Goal: Find contact information: Find contact information

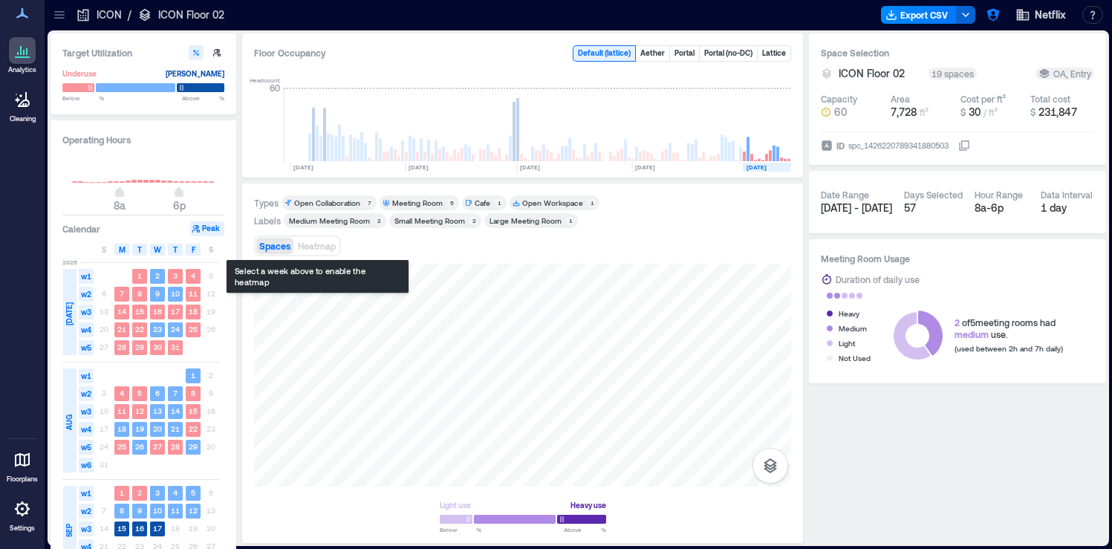
scroll to position [0, 249]
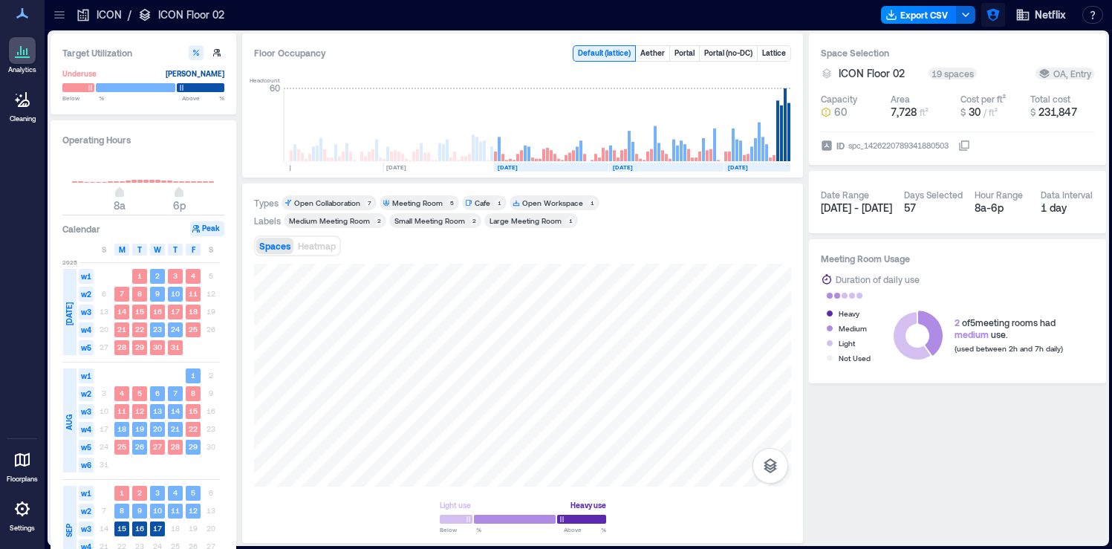
click at [994, 16] on icon "button" at bounding box center [993, 14] width 15 height 15
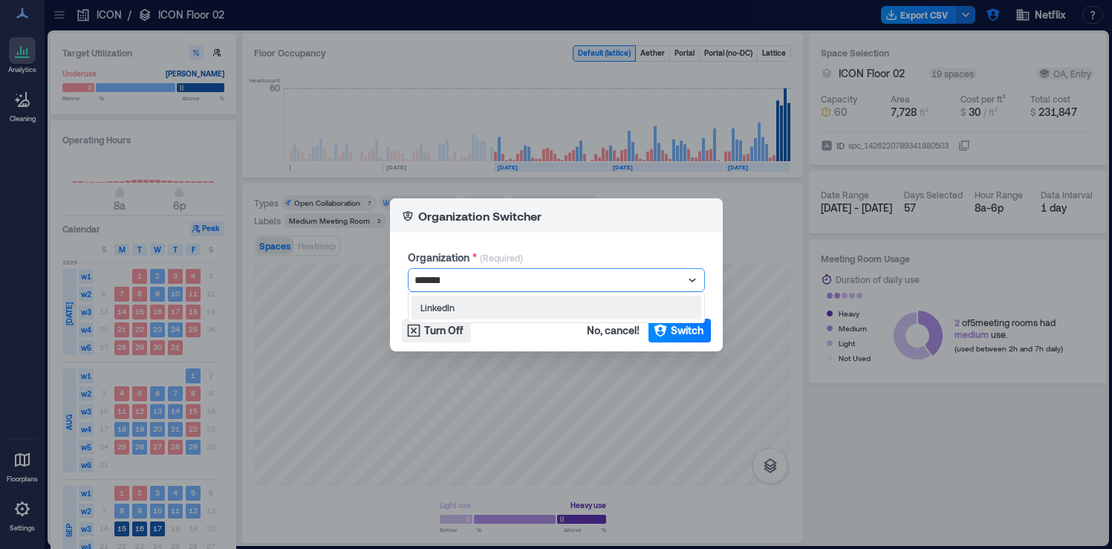
type input "********"
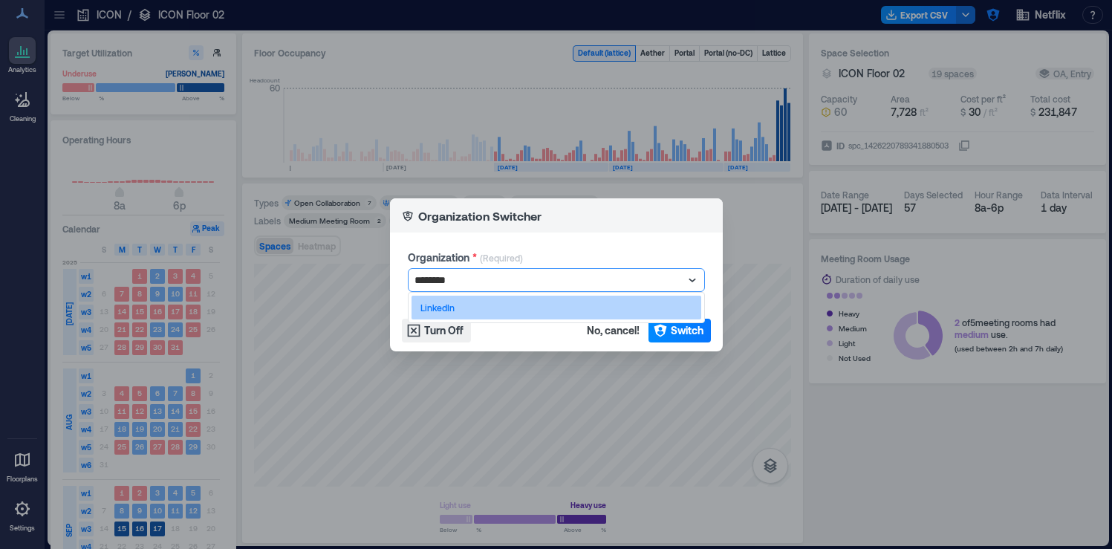
click at [551, 306] on div "LinkedIn" at bounding box center [556, 308] width 290 height 24
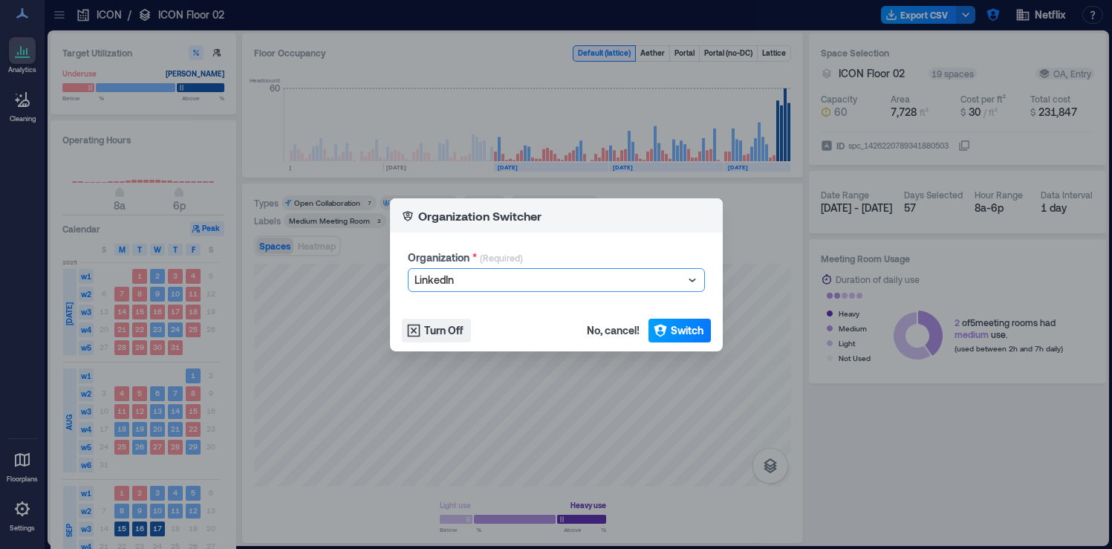
click at [679, 329] on span "Switch" at bounding box center [687, 330] width 33 height 15
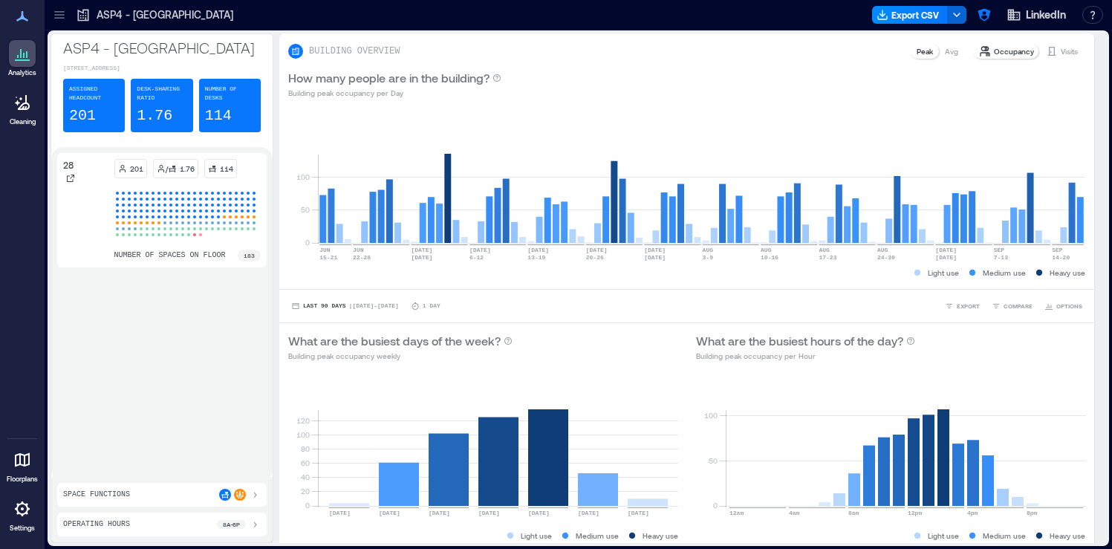
click at [58, 22] on div at bounding box center [60, 15] width 24 height 24
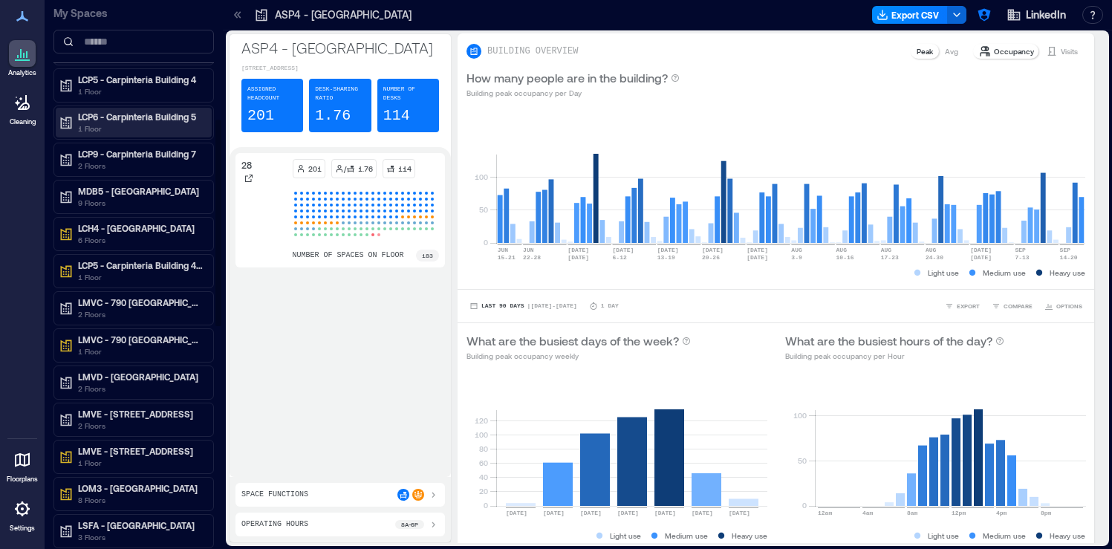
scroll to position [325, 0]
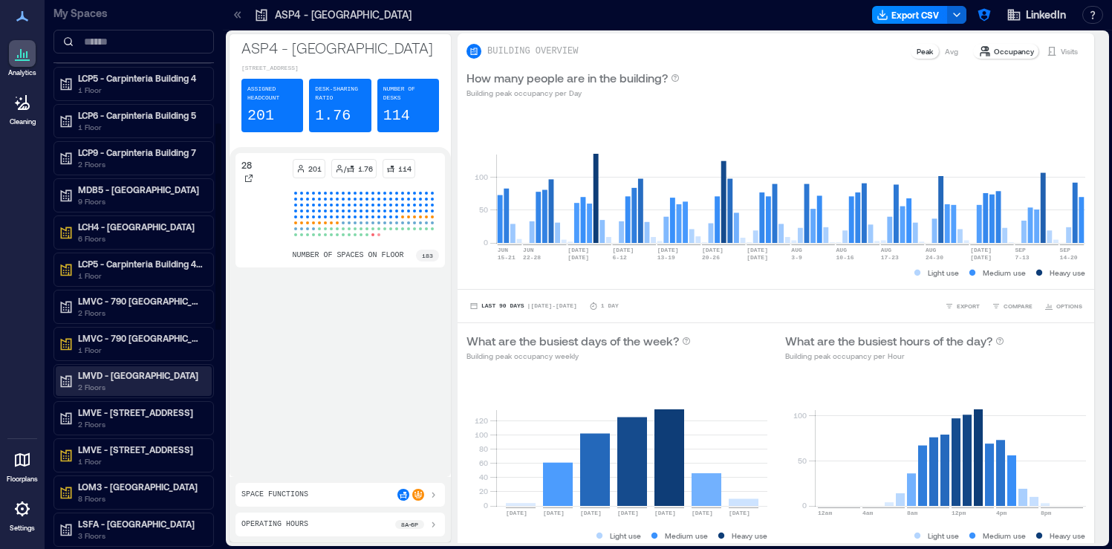
click at [160, 385] on p "2 Floors" at bounding box center [140, 387] width 125 height 12
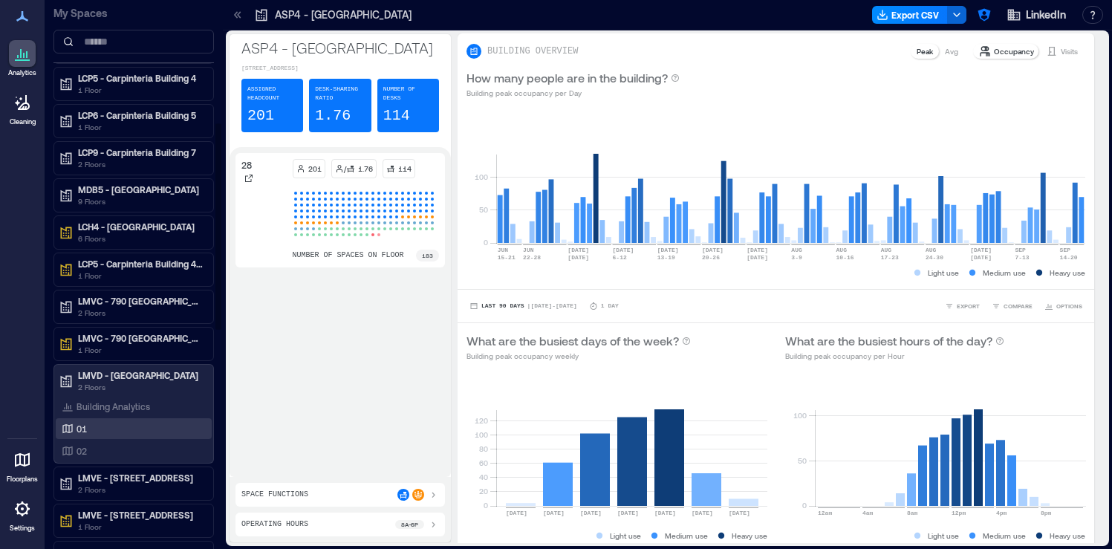
click at [117, 430] on div "01" at bounding box center [131, 428] width 144 height 15
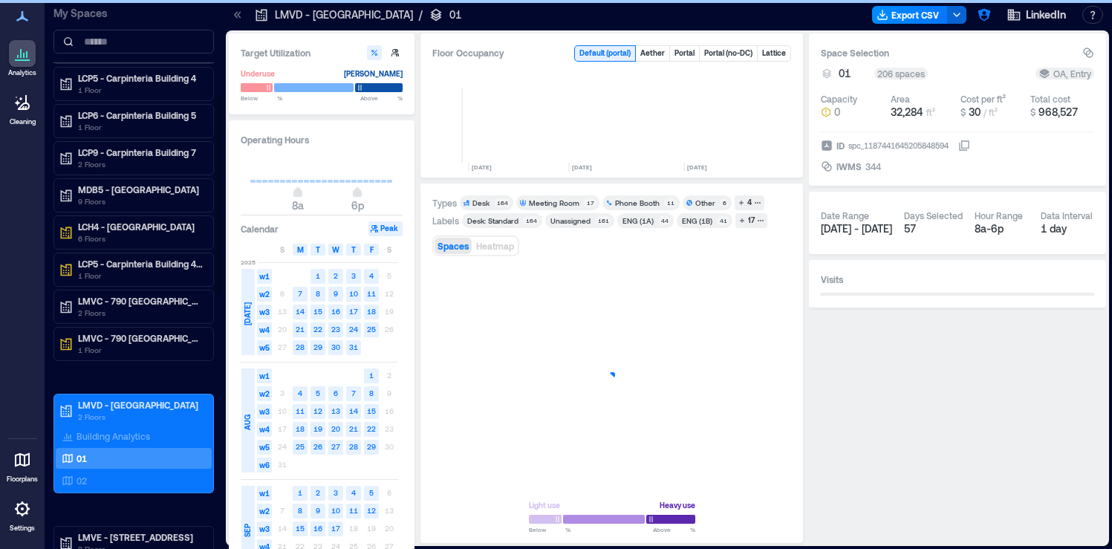
scroll to position [0, 2106]
click at [769, 471] on icon "button" at bounding box center [770, 465] width 13 height 15
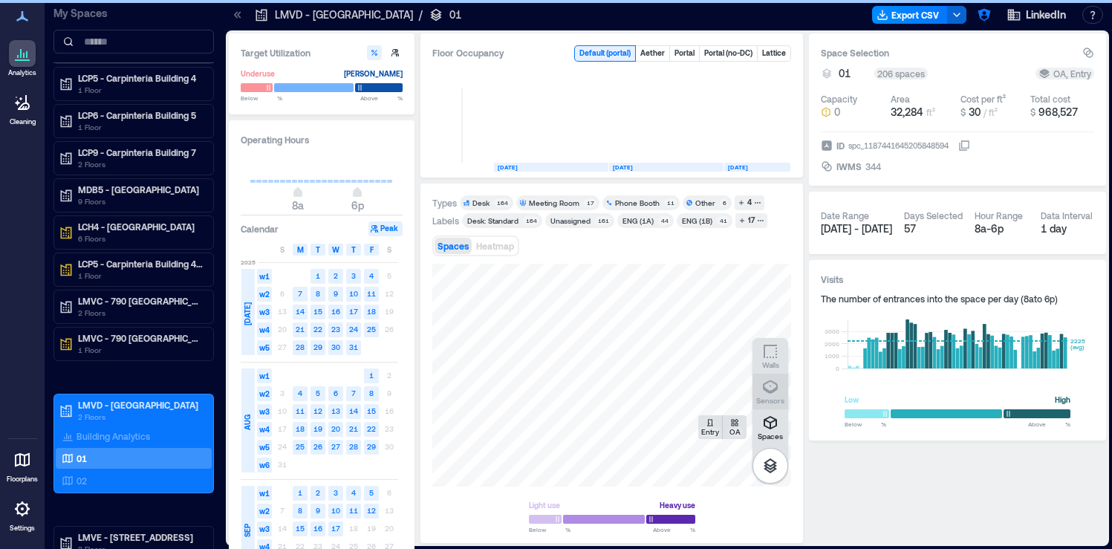
click at [770, 388] on icon "button" at bounding box center [770, 387] width 18 height 18
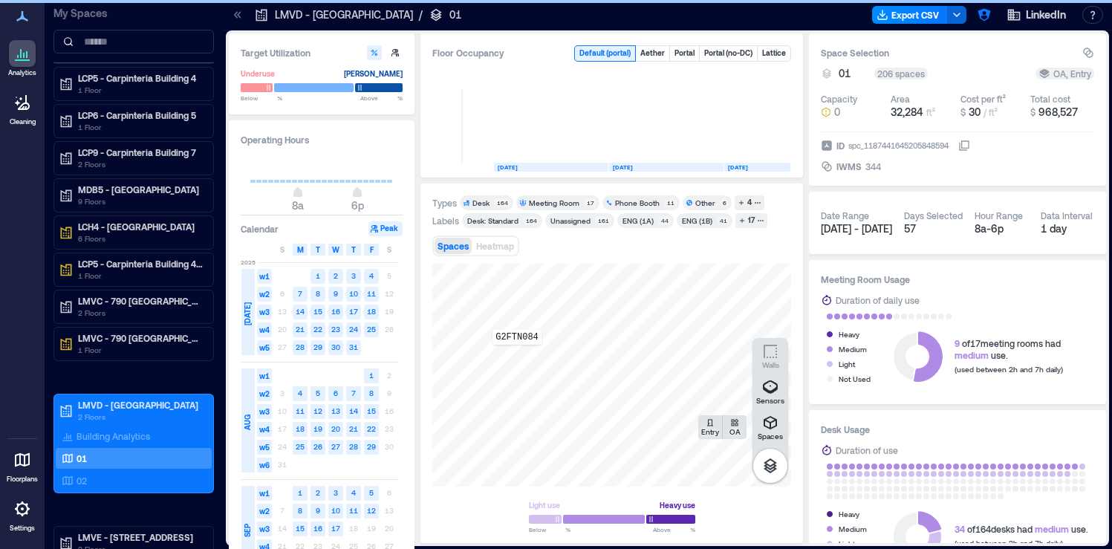
click at [518, 354] on div "G2FTN084" at bounding box center [611, 375] width 359 height 223
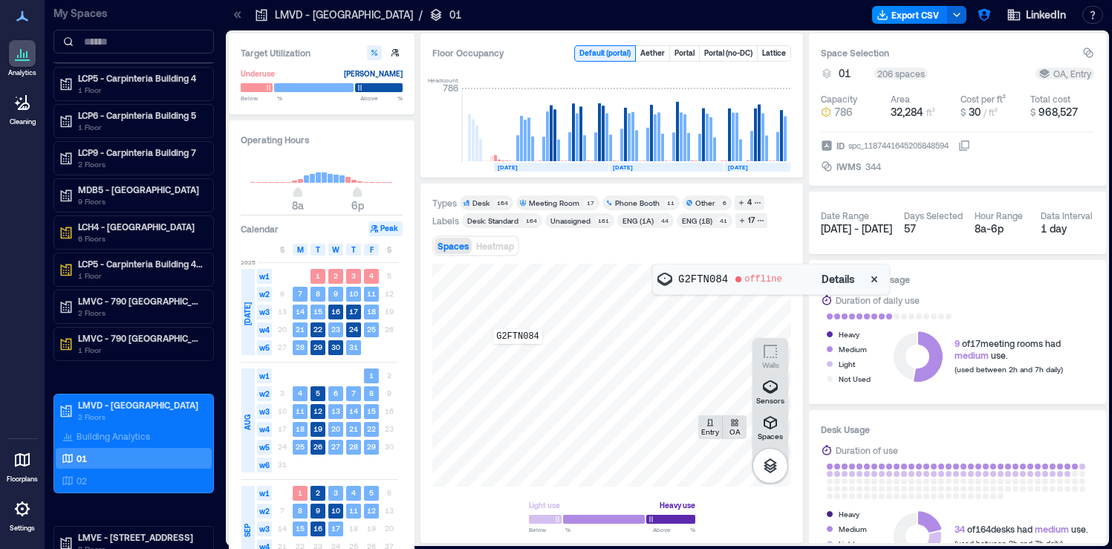
click at [518, 354] on div "G2FTN084" at bounding box center [611, 375] width 359 height 223
click at [839, 283] on span "Details" at bounding box center [837, 279] width 33 height 15
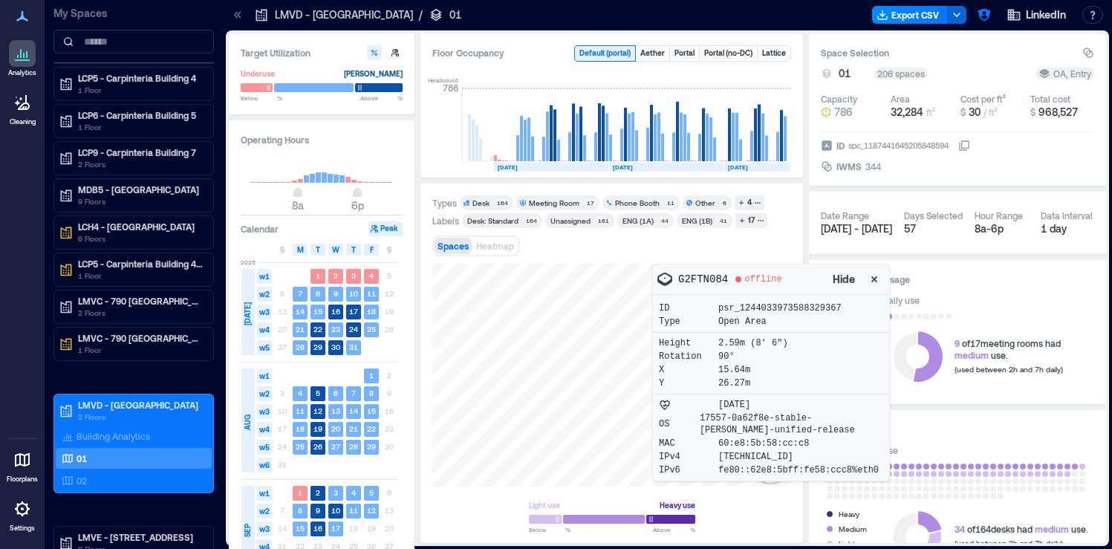
click at [495, 452] on div at bounding box center [611, 375] width 359 height 223
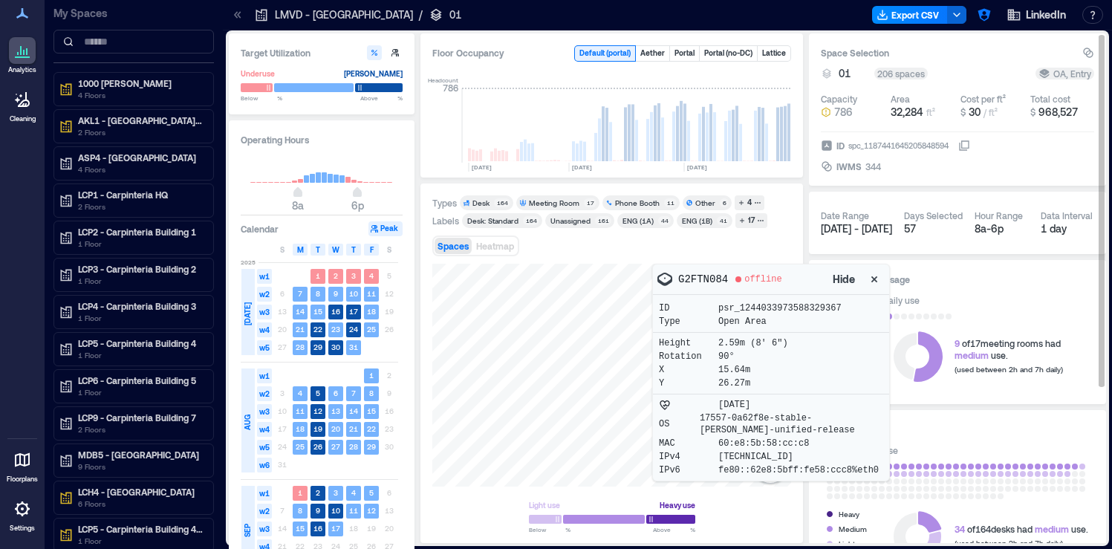
scroll to position [0, 2106]
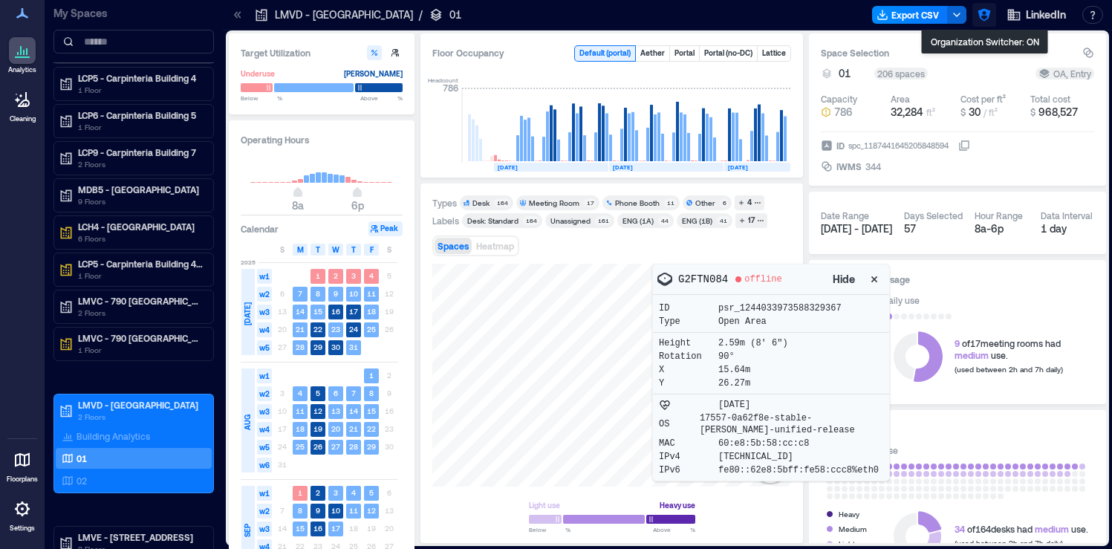
click at [977, 9] on icon "button" at bounding box center [984, 14] width 15 height 15
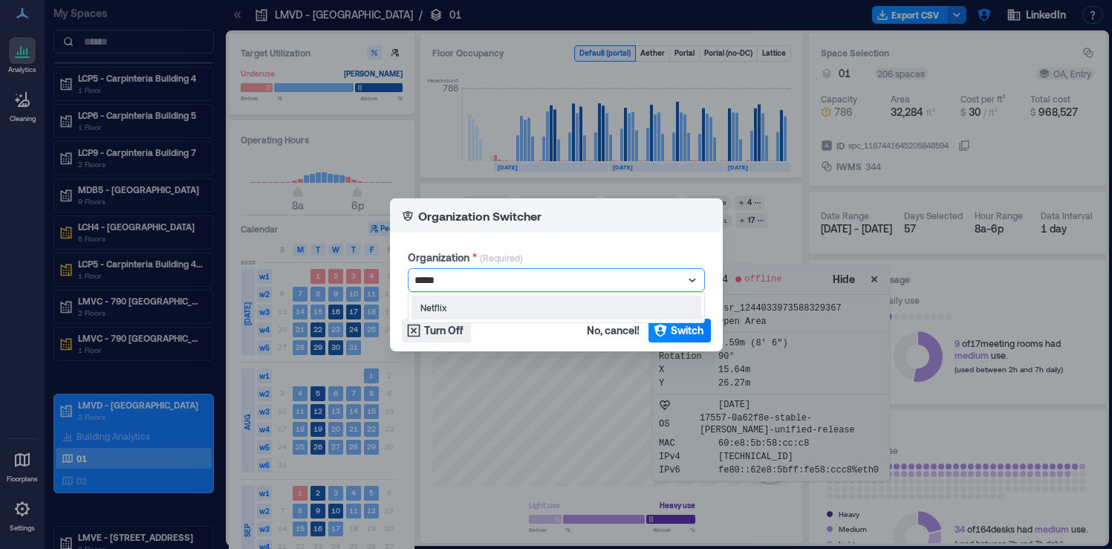
type input "******"
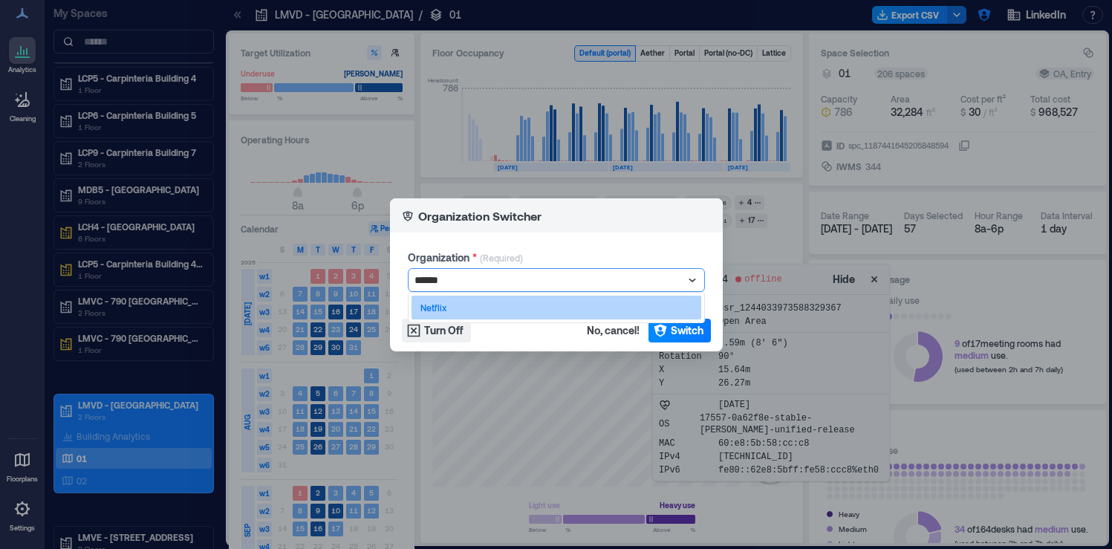
click at [668, 302] on div "Netflix" at bounding box center [556, 308] width 290 height 24
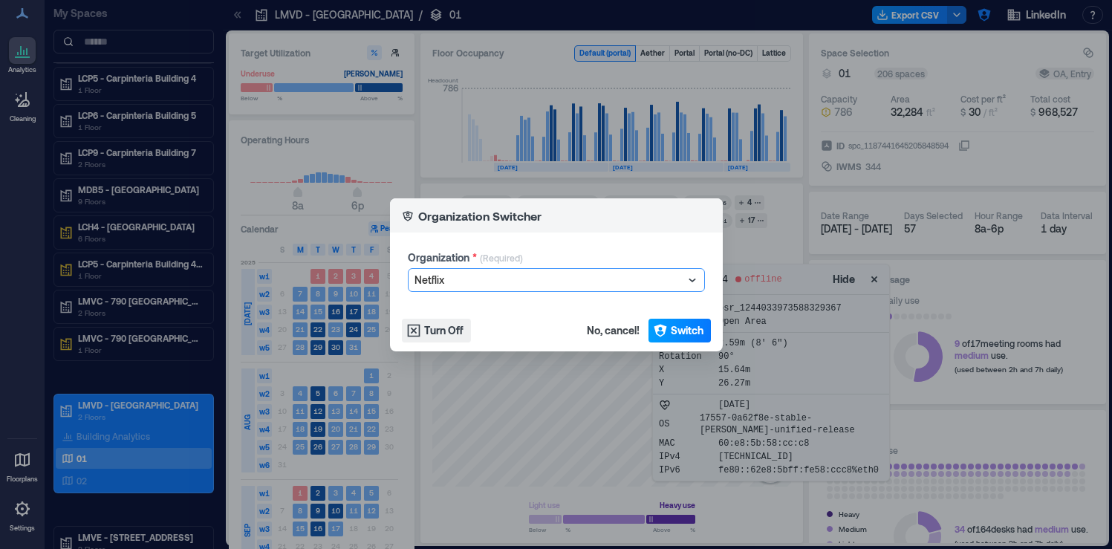
click at [671, 332] on span "Switch" at bounding box center [687, 330] width 33 height 15
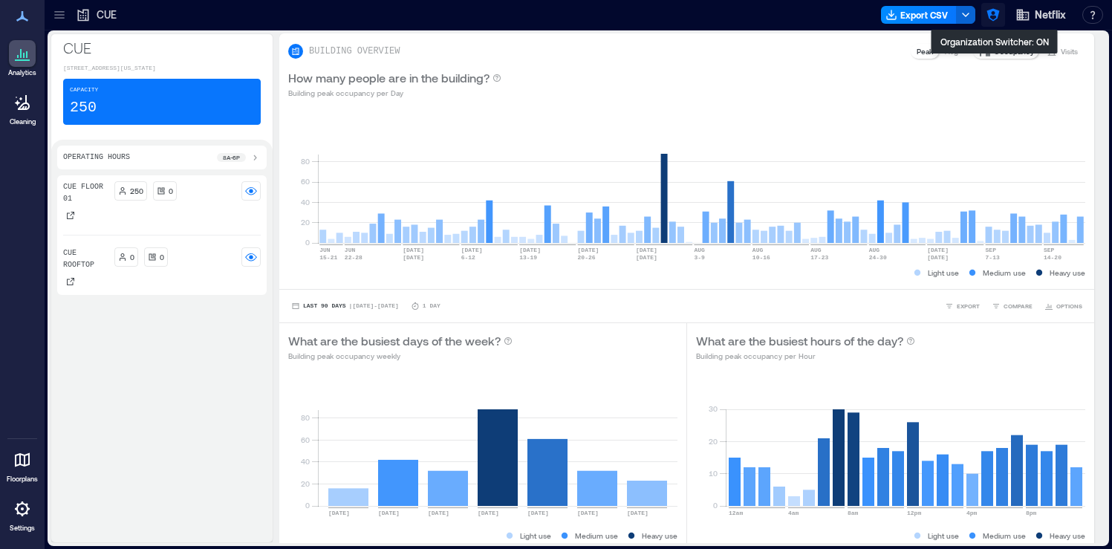
click at [992, 15] on icon "button" at bounding box center [992, 15] width 13 height 13
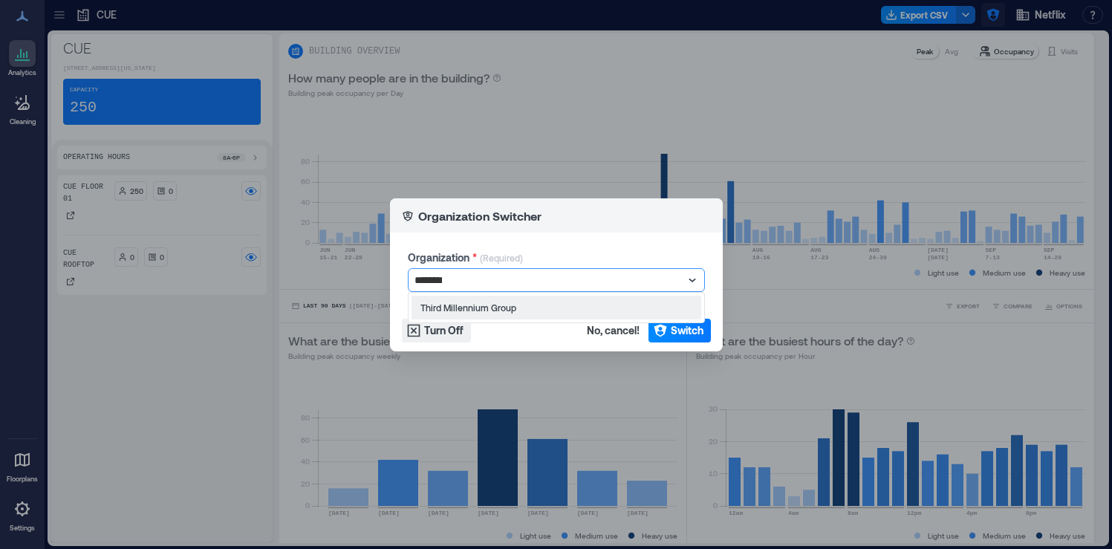
type input "*********"
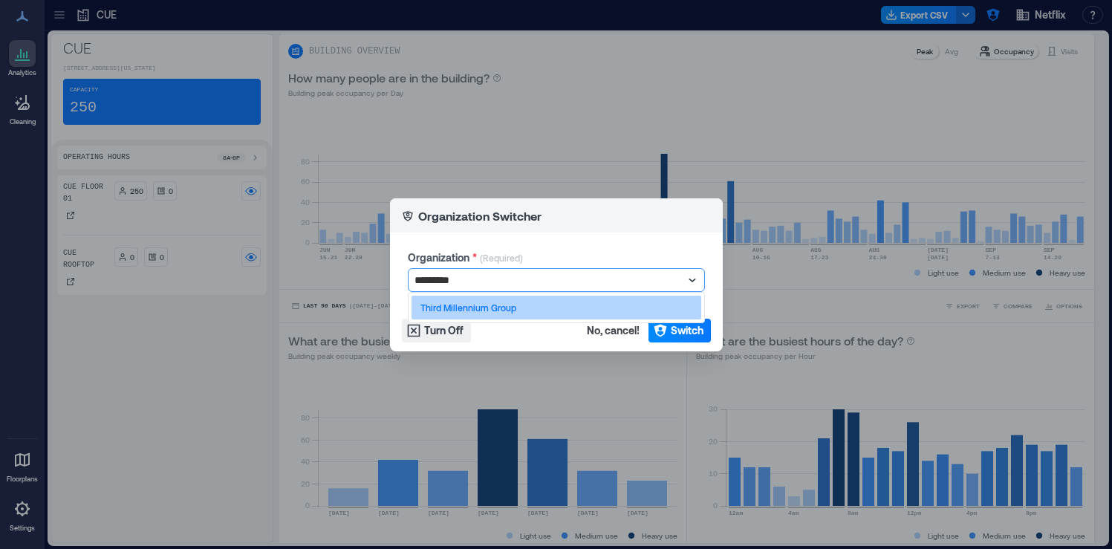
click at [510, 307] on p "Third Millennium Group" at bounding box center [468, 308] width 96 height 12
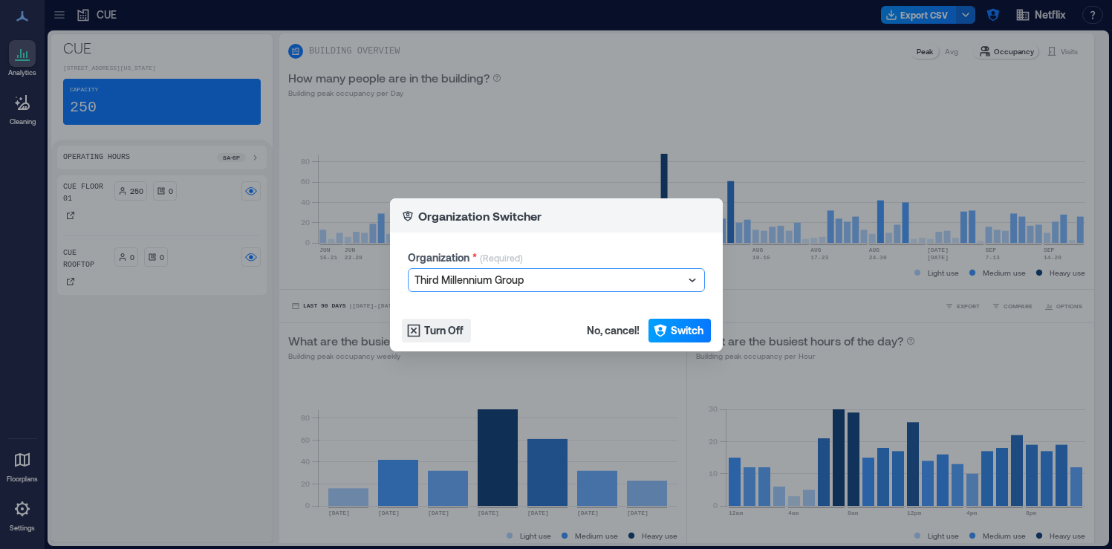
click at [692, 322] on button "Switch" at bounding box center [679, 331] width 62 height 24
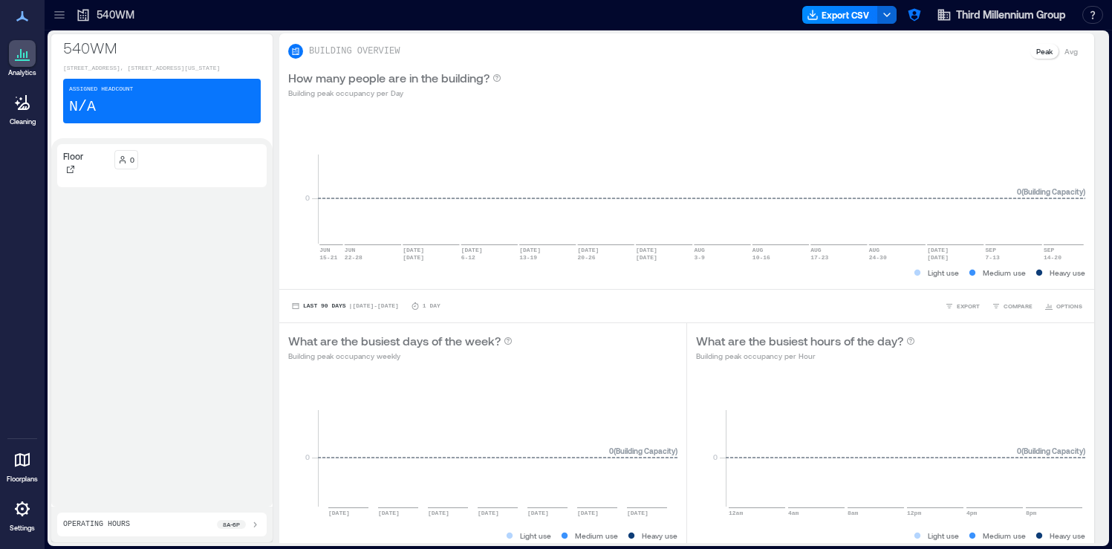
click at [25, 507] on icon at bounding box center [22, 509] width 18 height 18
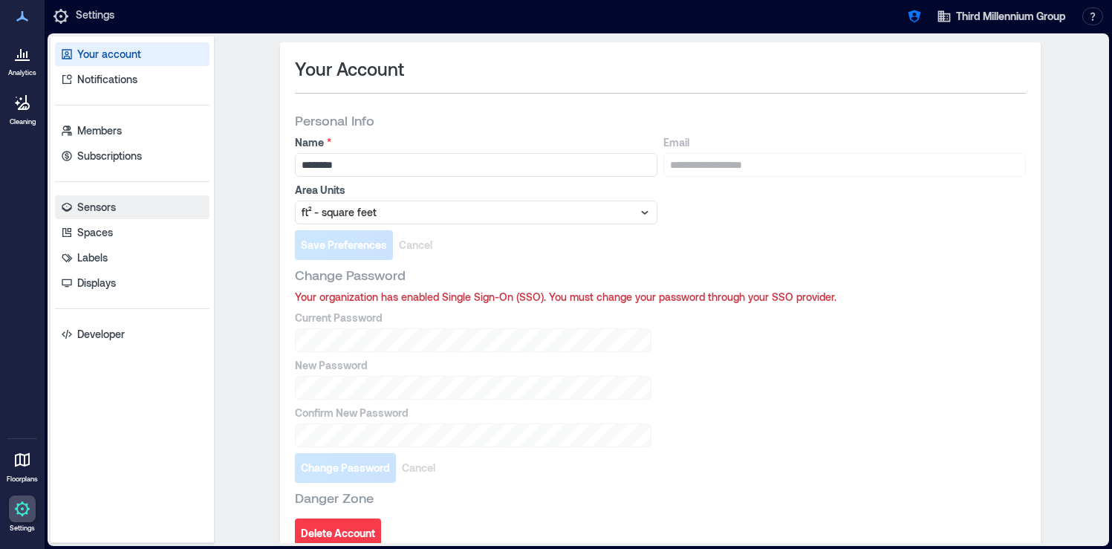
click at [155, 205] on link "Sensors" at bounding box center [132, 207] width 154 height 24
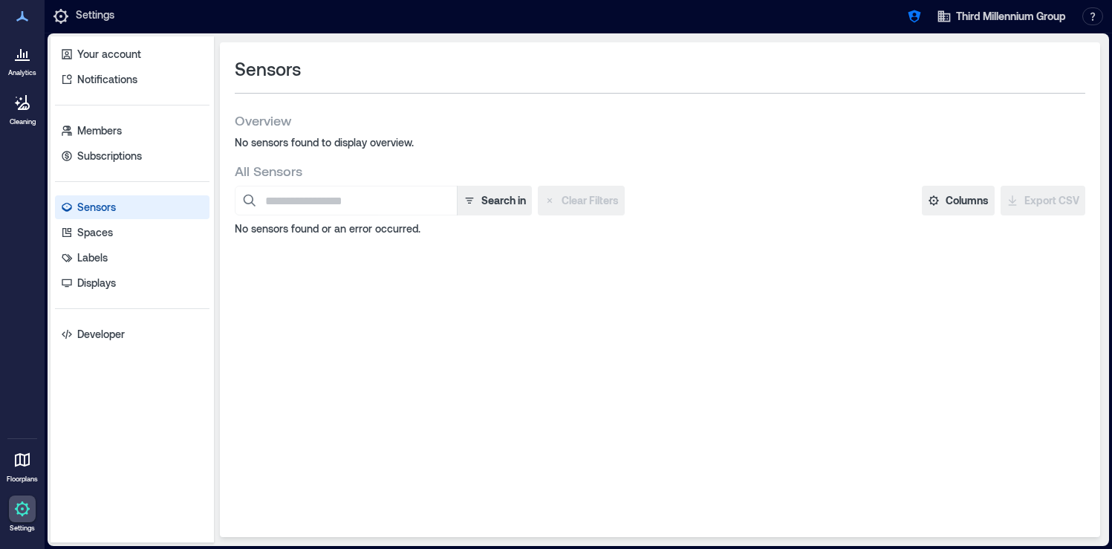
click at [18, 65] on div at bounding box center [22, 53] width 27 height 27
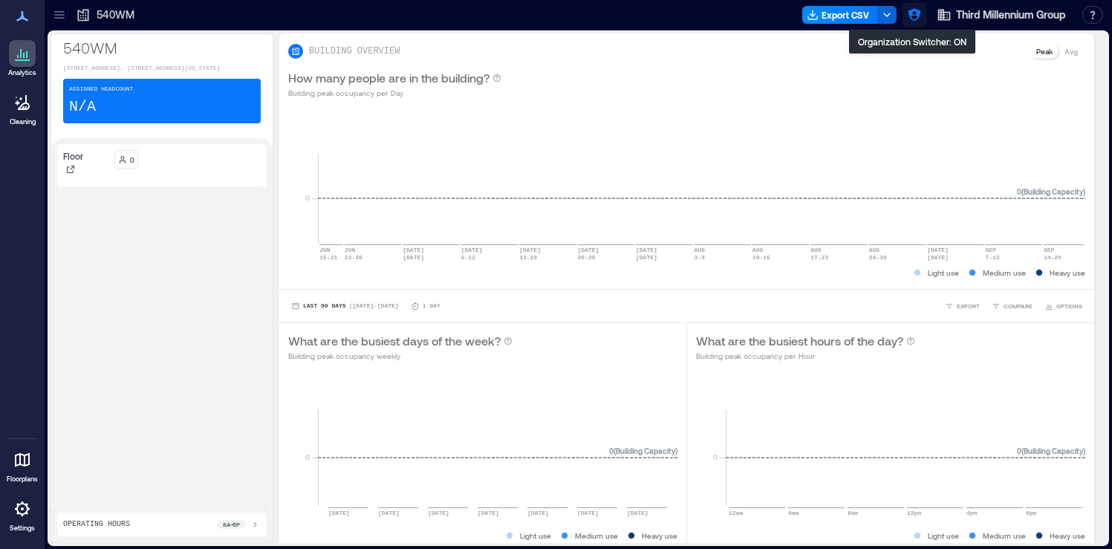
click at [911, 16] on icon "button" at bounding box center [914, 14] width 15 height 15
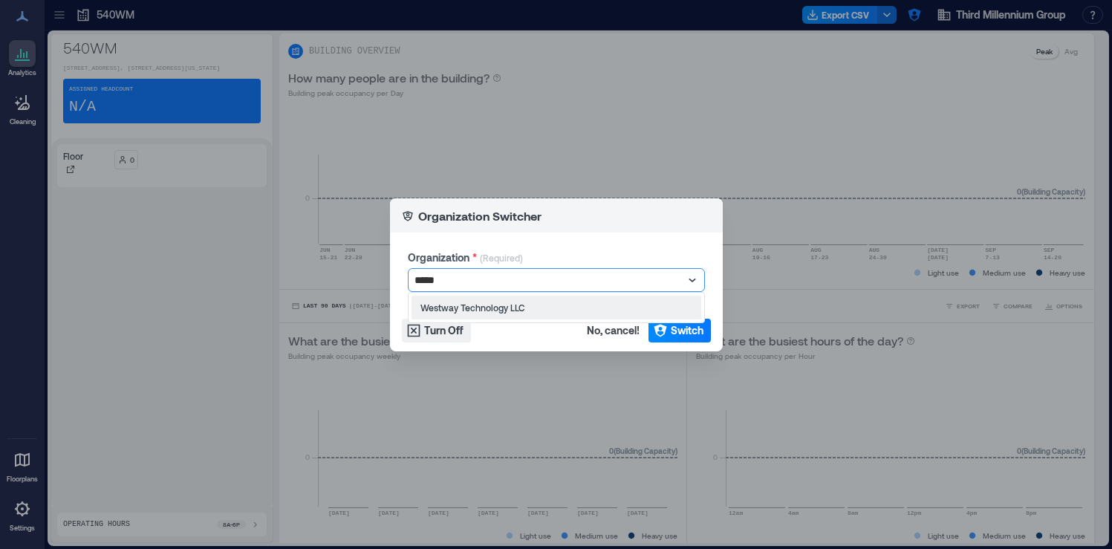
type input "******"
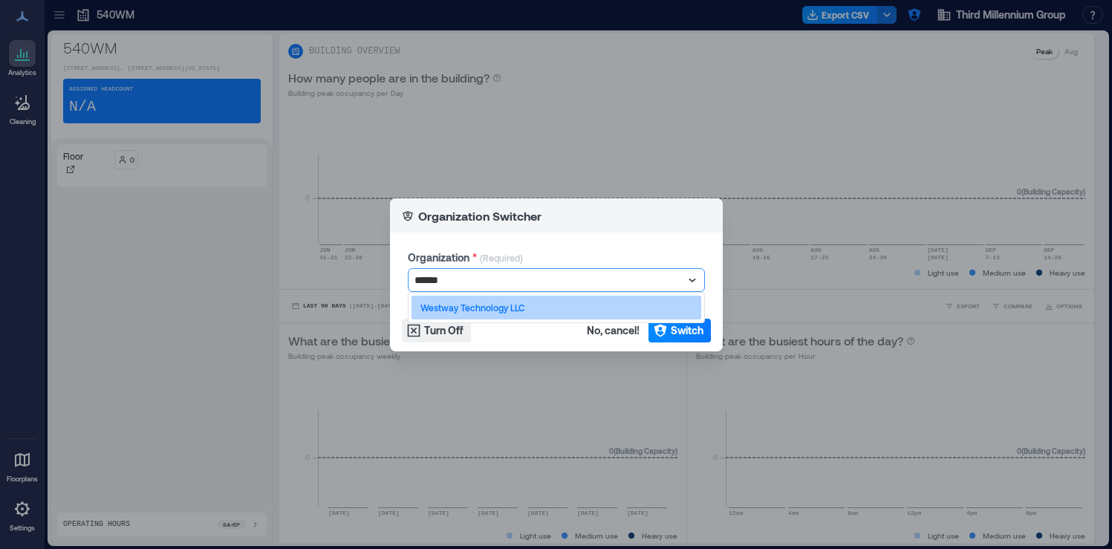
click at [530, 296] on div "Westway Technology LLC" at bounding box center [556, 308] width 290 height 24
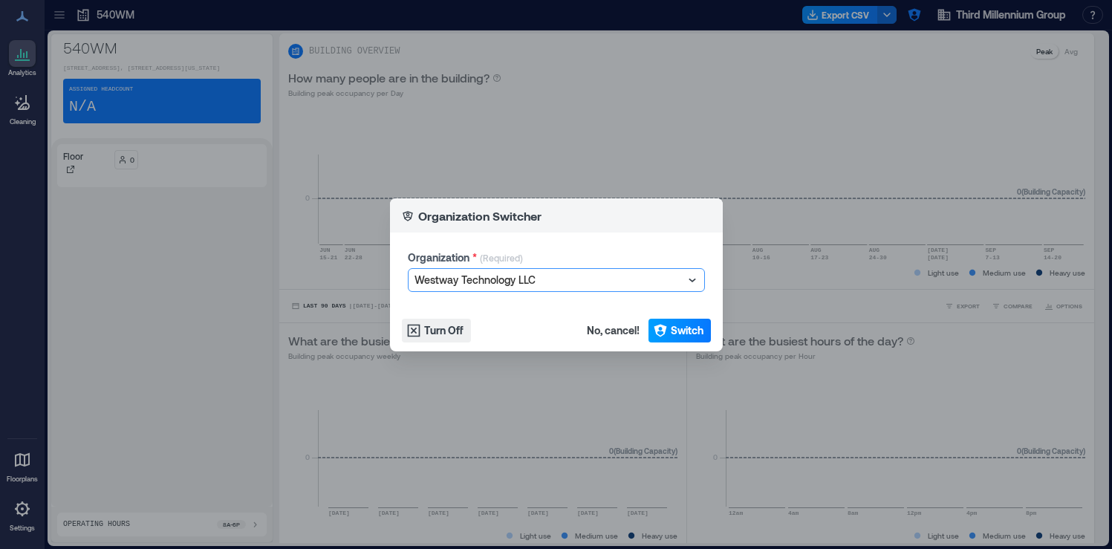
click at [690, 336] on span "Switch" at bounding box center [687, 330] width 33 height 15
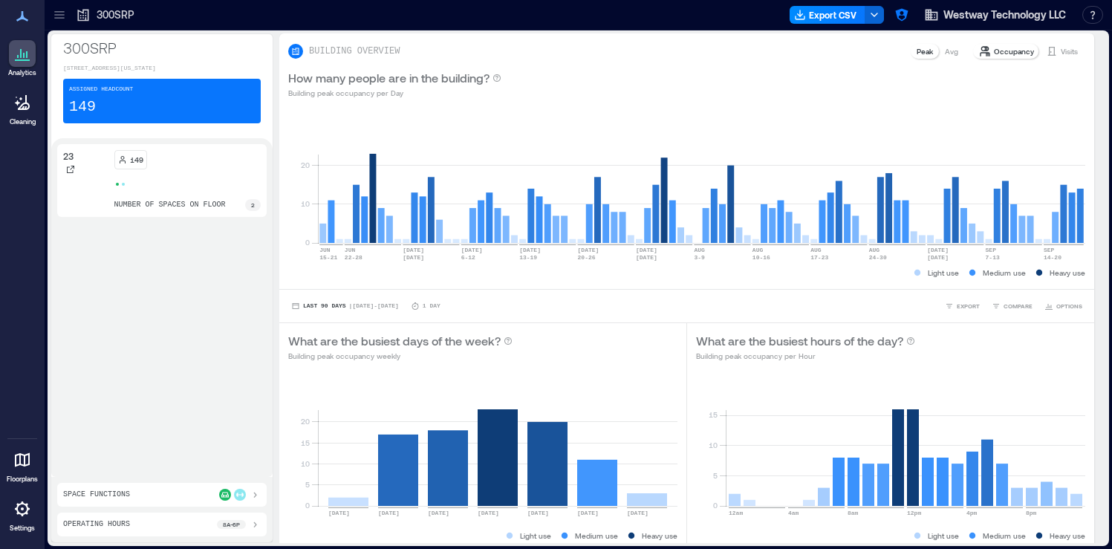
click at [59, 18] on icon at bounding box center [59, 17] width 10 height 1
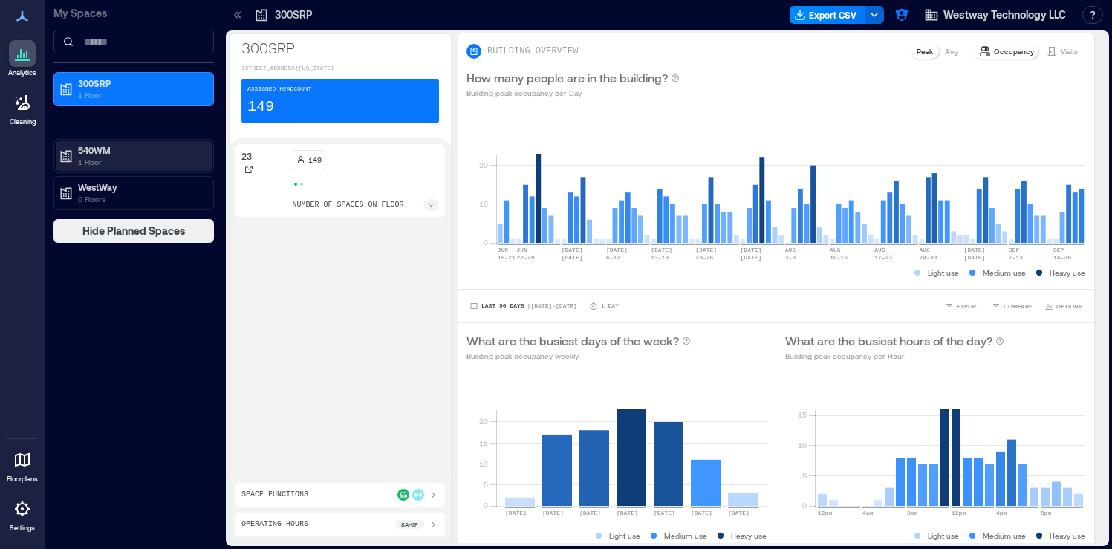
click at [141, 154] on p "540WM" at bounding box center [140, 150] width 125 height 12
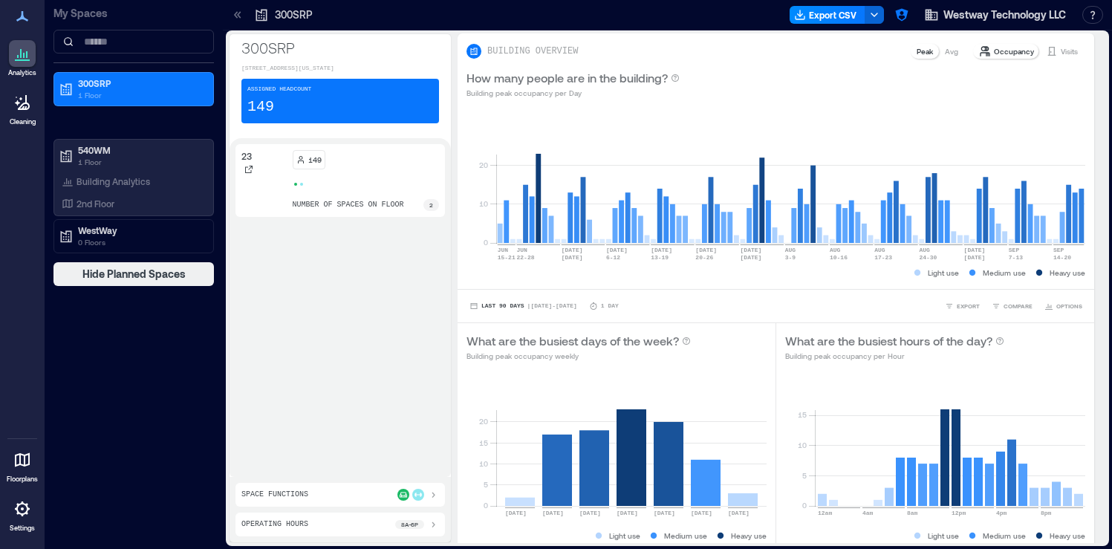
click at [14, 521] on div at bounding box center [22, 508] width 27 height 27
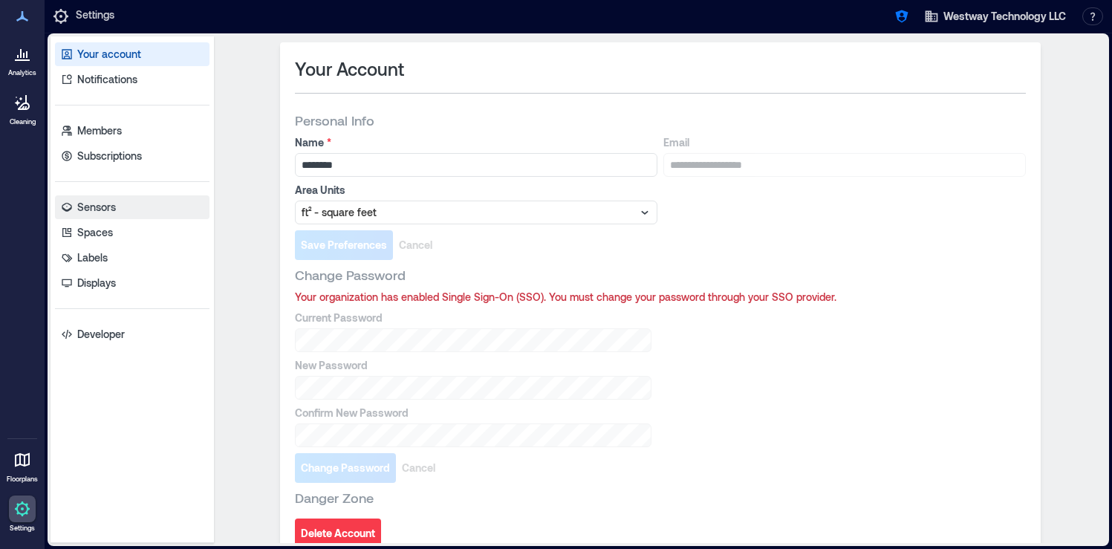
click at [140, 202] on link "Sensors" at bounding box center [132, 207] width 154 height 24
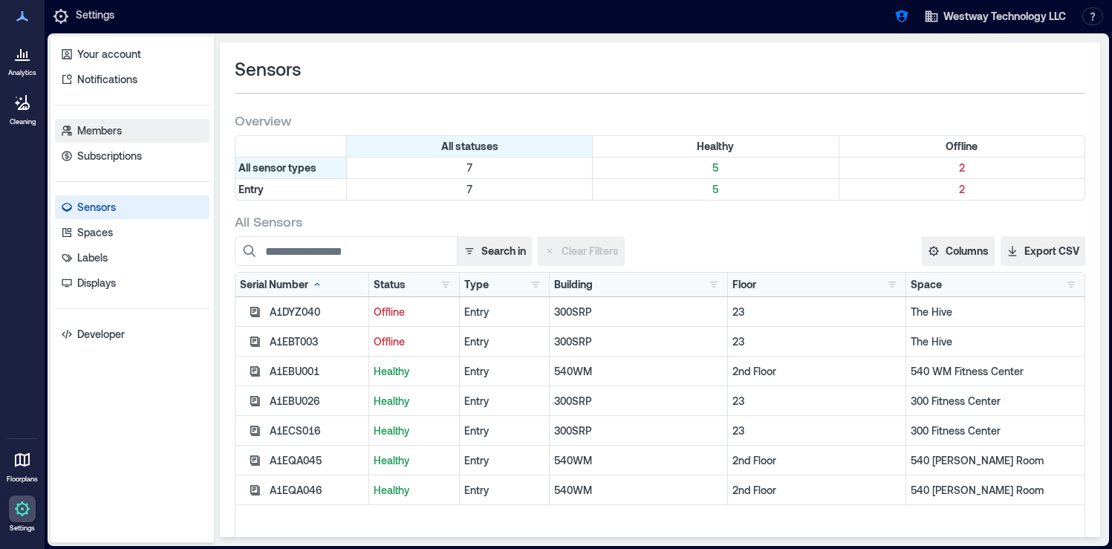
click at [131, 133] on link "Members" at bounding box center [132, 131] width 154 height 24
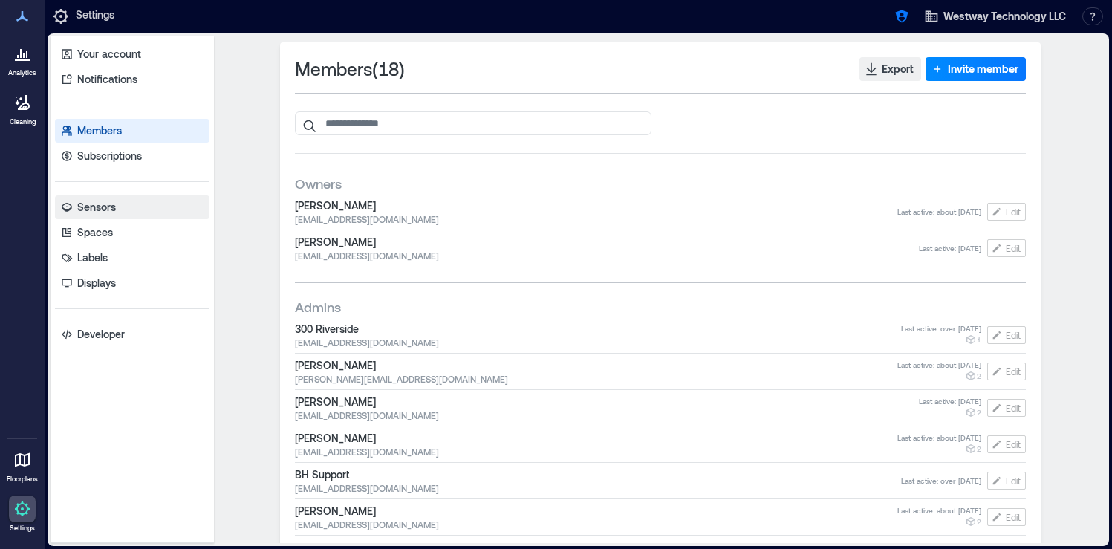
click at [126, 207] on link "Sensors" at bounding box center [132, 207] width 154 height 24
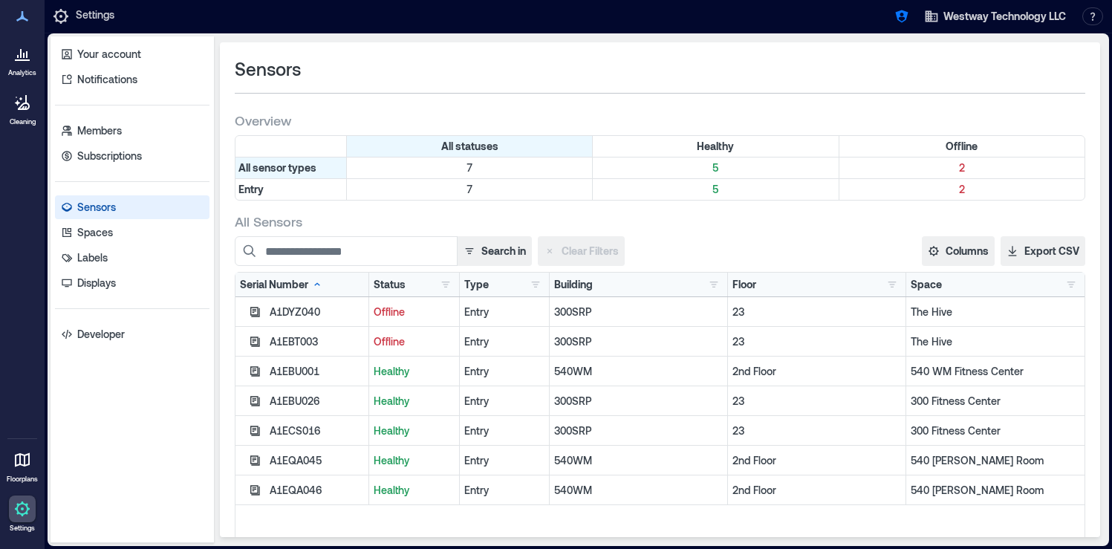
click at [33, 70] on p "Analytics" at bounding box center [22, 72] width 28 height 9
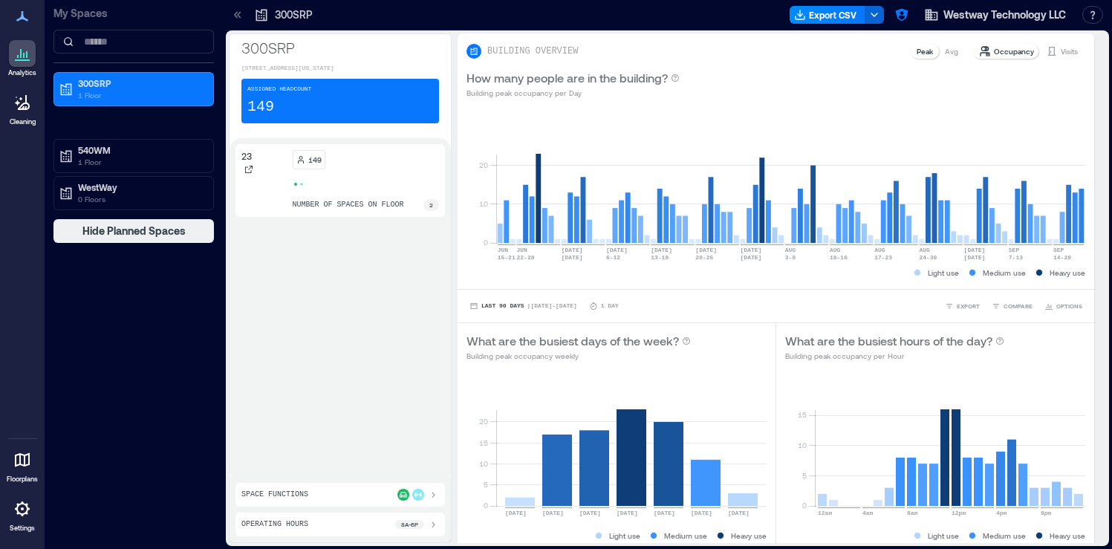
click at [25, 524] on p "Settings" at bounding box center [22, 528] width 25 height 9
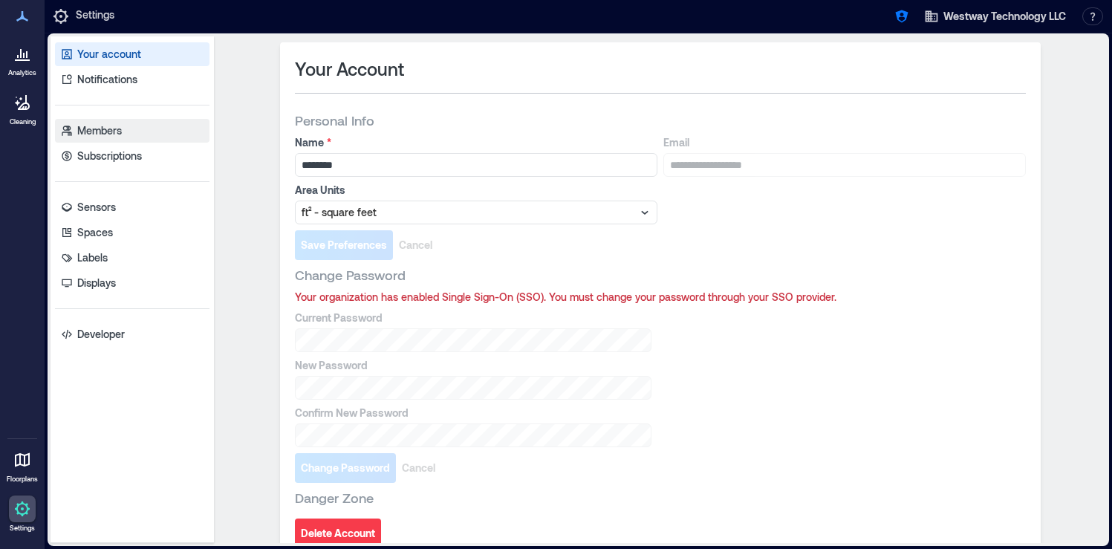
click at [134, 125] on link "Members" at bounding box center [132, 131] width 154 height 24
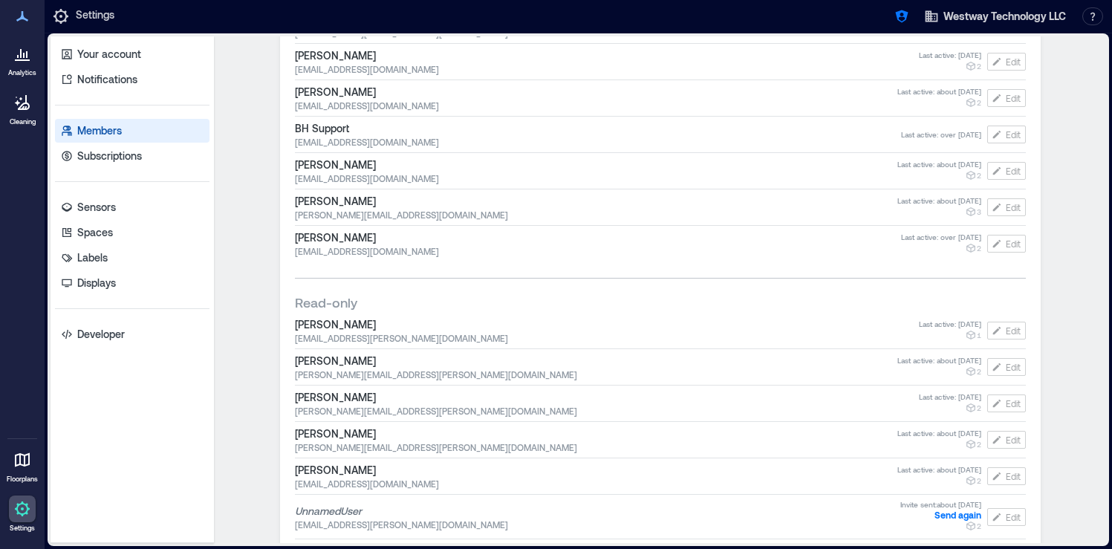
scroll to position [457, 0]
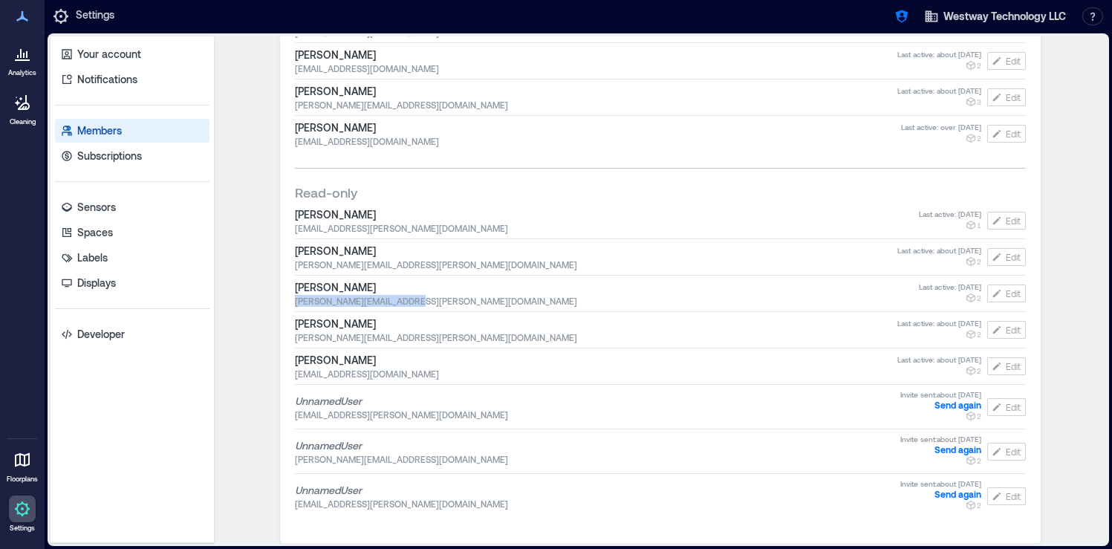
drag, startPoint x: 438, startPoint y: 302, endPoint x: 289, endPoint y: 303, distance: 149.3
click at [289, 303] on div "Members ( 18 ) Export Invite member Owners [PERSON_NAME] [PERSON_NAME][EMAIL_AD…" at bounding box center [660, 64] width 761 height 957
copy span "[PERSON_NAME][EMAIL_ADDRESS][PERSON_NAME][DOMAIN_NAME]"
click at [357, 262] on span "[PERSON_NAME][EMAIL_ADDRESS][PERSON_NAME][DOMAIN_NAME]" at bounding box center [596, 264] width 602 height 12
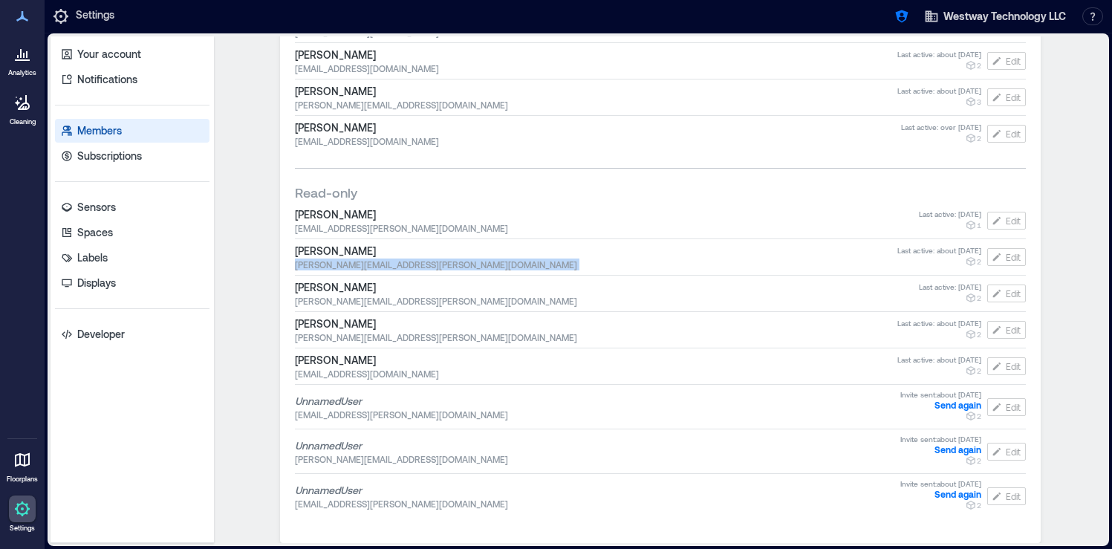
click at [357, 262] on span "[PERSON_NAME][EMAIL_ADDRESS][PERSON_NAME][DOMAIN_NAME]" at bounding box center [596, 264] width 602 height 12
copy span "[PERSON_NAME][EMAIL_ADDRESS][PERSON_NAME][DOMAIN_NAME]"
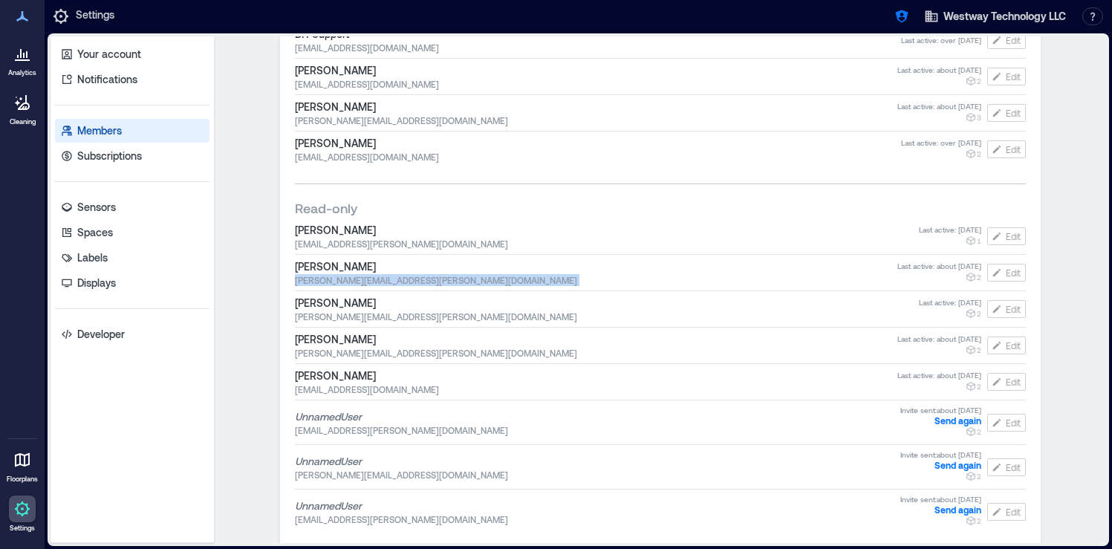
scroll to position [0, 0]
